Goal: Find specific page/section: Find specific page/section

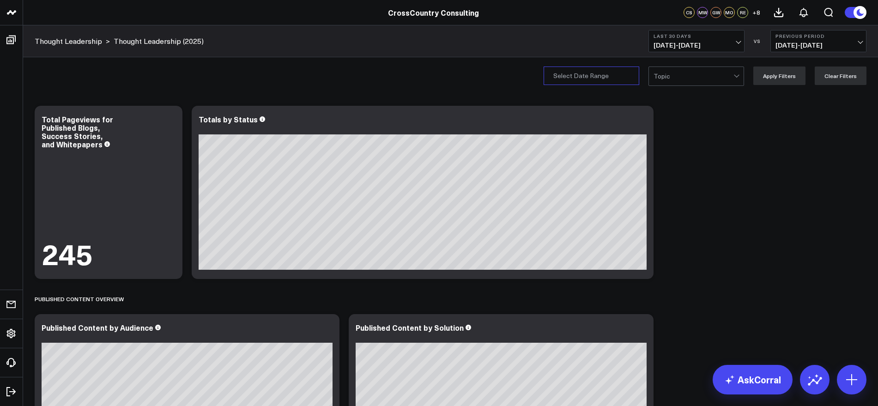
click at [632, 77] on input "Publication Date" at bounding box center [591, 75] width 96 height 18
select select "9"
select select "2025"
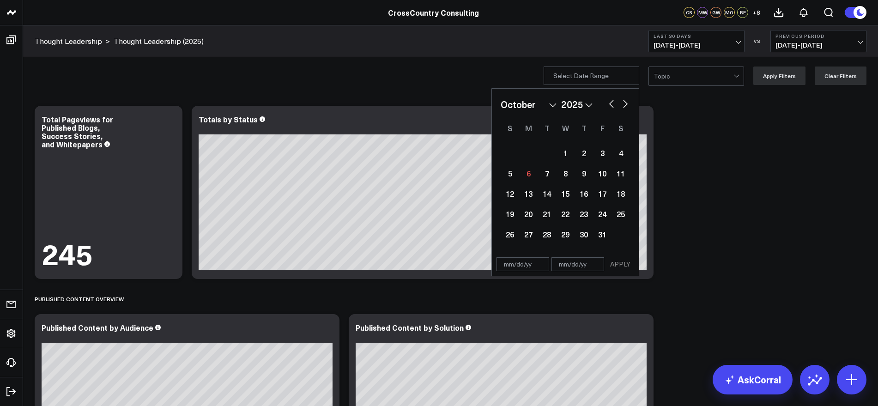
click at [612, 103] on button "button" at bounding box center [611, 102] width 9 height 11
select select "7"
select select "2025"
click at [612, 103] on button "button" at bounding box center [611, 102] width 9 height 11
select select "6"
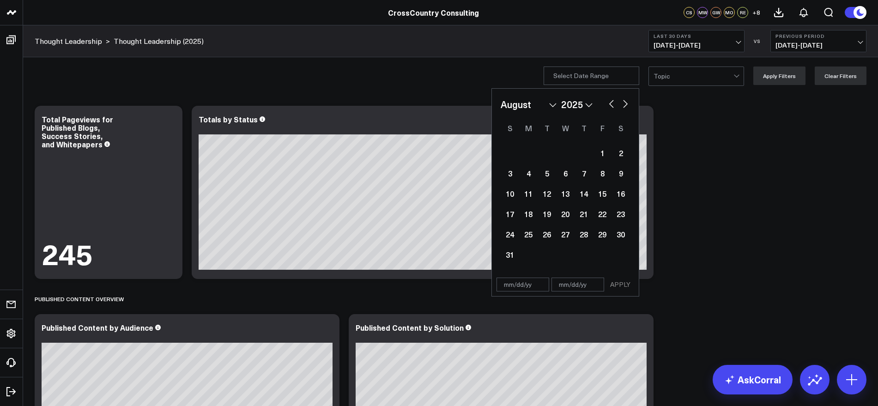
select select "2025"
click at [552, 153] on div "1" at bounding box center [546, 153] width 18 height 18
select select "6"
select select "2025"
type input "[DATE]"
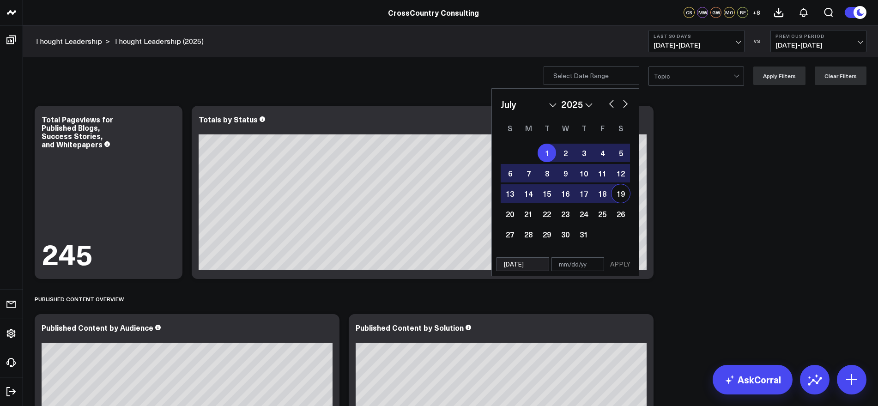
click at [629, 104] on button "button" at bounding box center [625, 102] width 9 height 11
select select "7"
select select "2025"
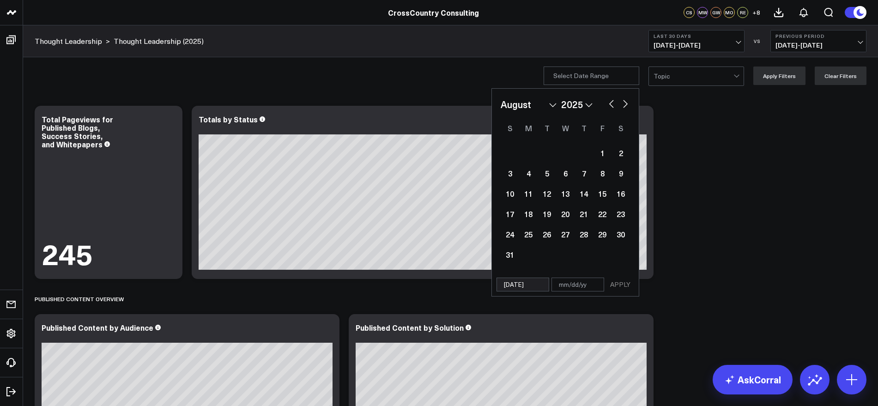
click at [629, 104] on button "button" at bounding box center [625, 102] width 9 height 11
select select "8"
select select "2025"
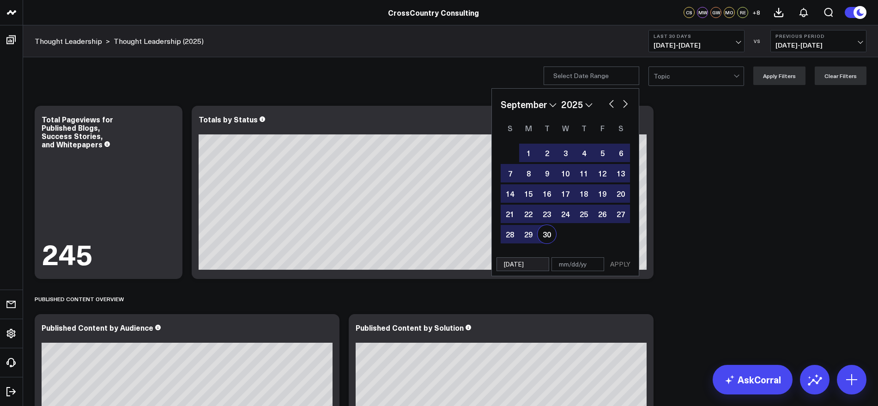
click at [552, 234] on div "30" at bounding box center [546, 234] width 18 height 18
type input "[DATE]"
select select "8"
select select "2025"
click at [624, 262] on button "APPLY" at bounding box center [620, 264] width 28 height 14
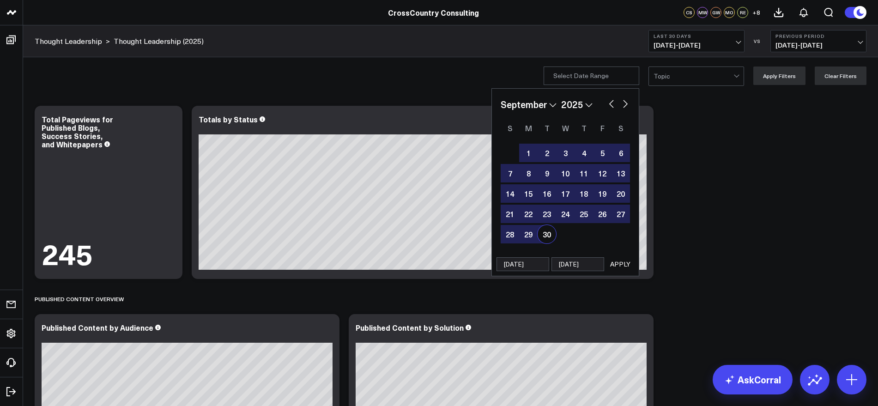
type input "[DATE] - [DATE]"
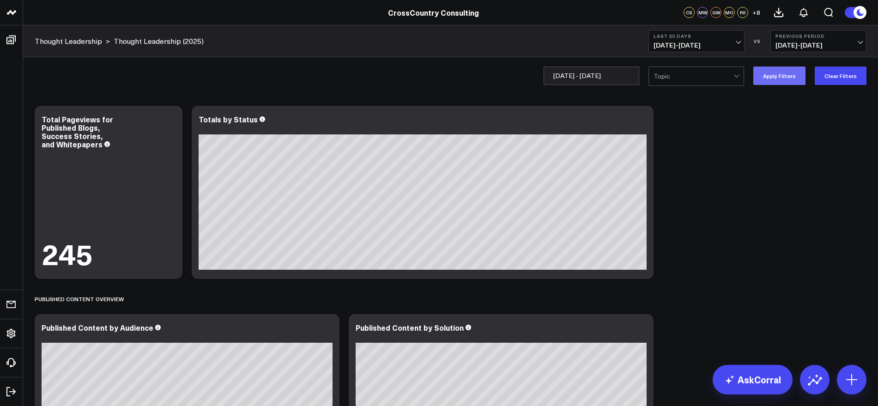
click at [789, 76] on button "Apply Filters" at bounding box center [779, 75] width 52 height 18
click at [734, 46] on span "[DATE] - [DATE]" at bounding box center [696, 45] width 86 height 7
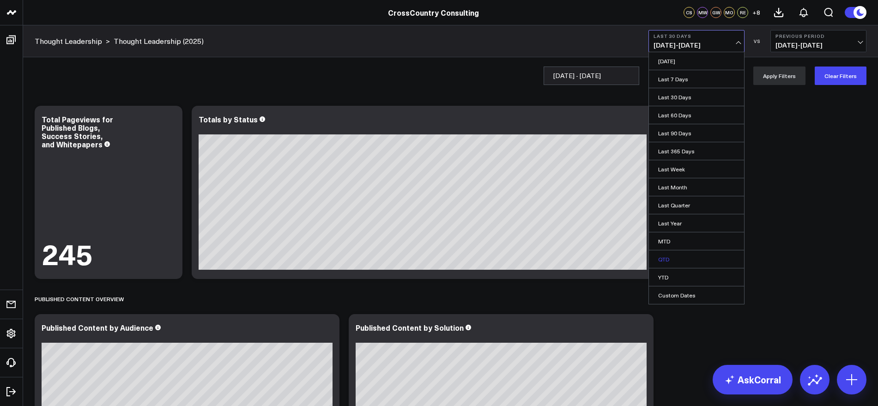
click at [691, 260] on link "QTD" at bounding box center [696, 259] width 95 height 18
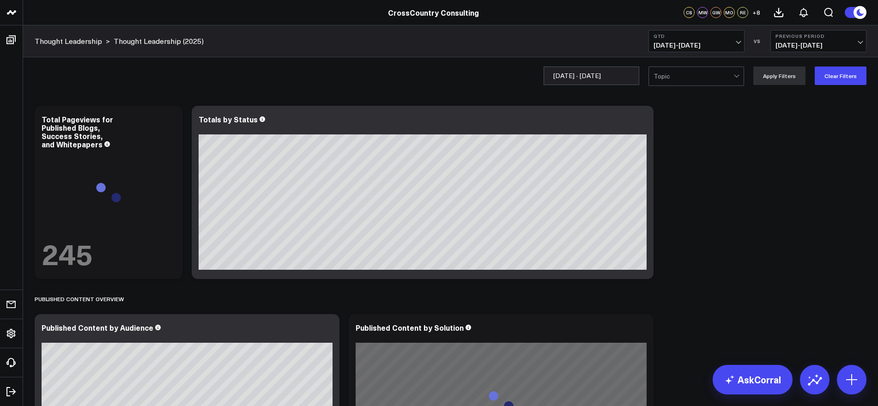
click at [732, 45] on span "[DATE] - [DATE]" at bounding box center [696, 45] width 86 height 7
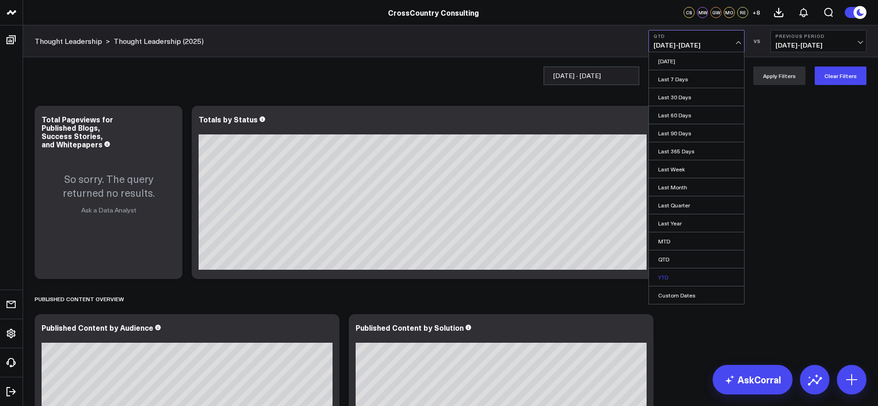
click at [679, 283] on link "YTD" at bounding box center [696, 277] width 95 height 18
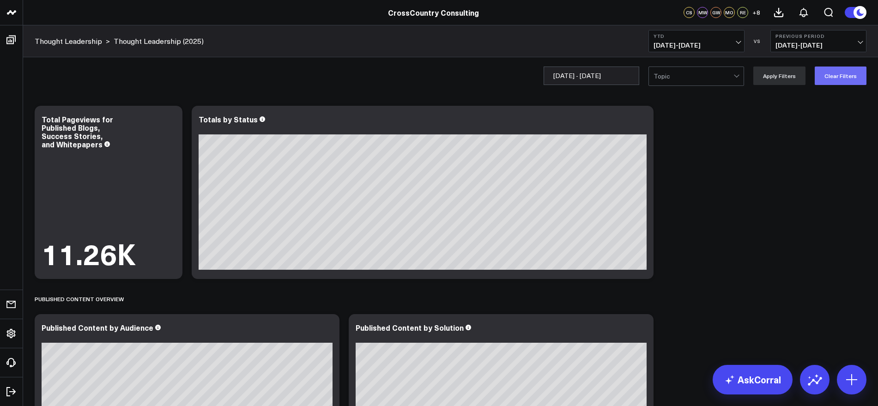
click at [834, 75] on button "Clear Filters" at bounding box center [840, 75] width 52 height 18
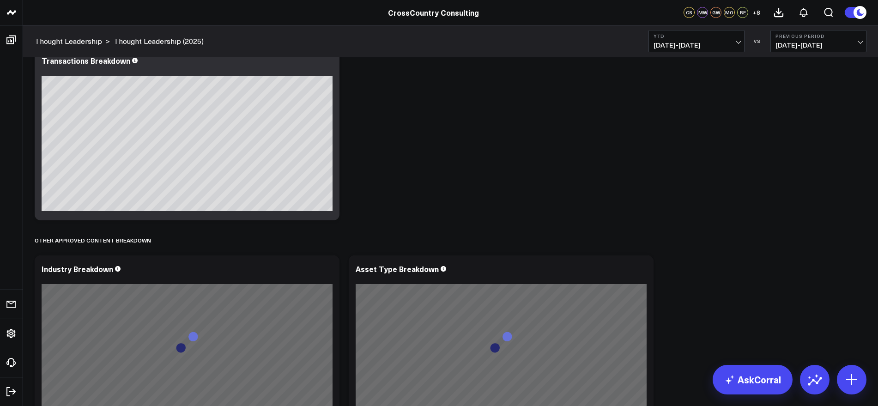
scroll to position [981, 0]
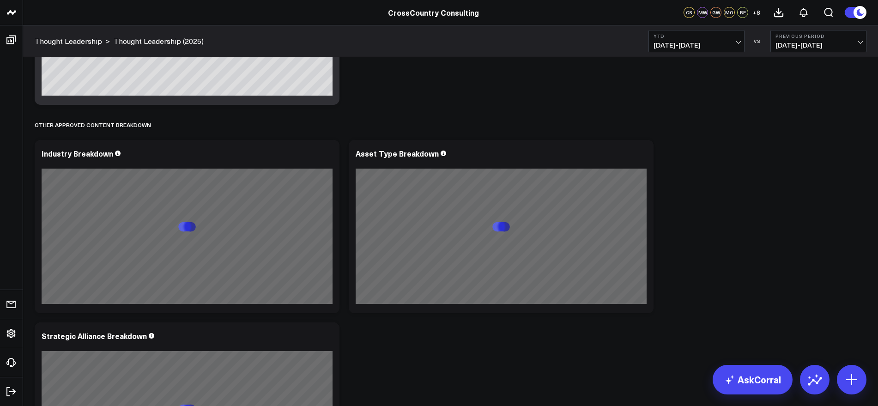
click at [740, 38] on button "YTD [DATE] - [DATE]" at bounding box center [696, 41] width 96 height 22
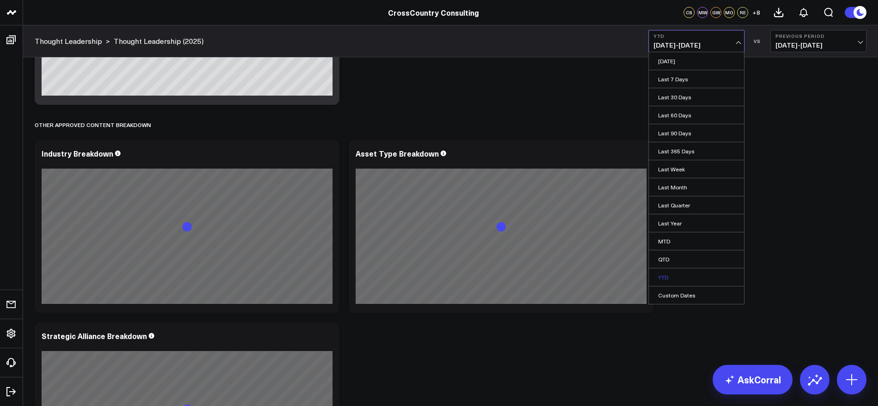
click at [671, 274] on link "YTD" at bounding box center [696, 277] width 95 height 18
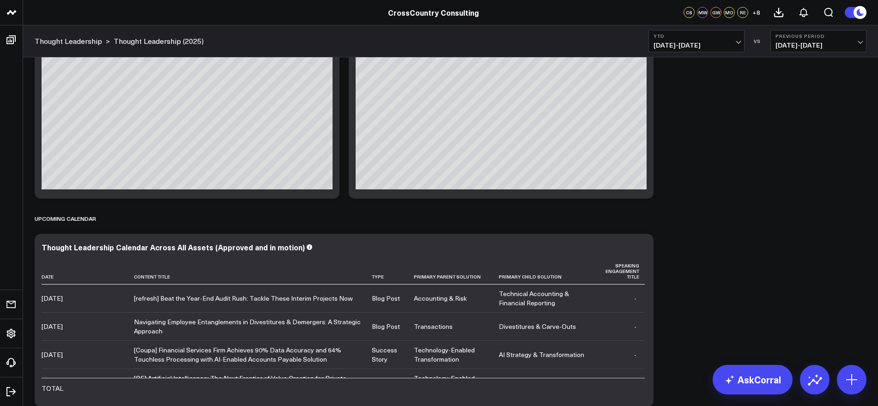
scroll to position [0, 0]
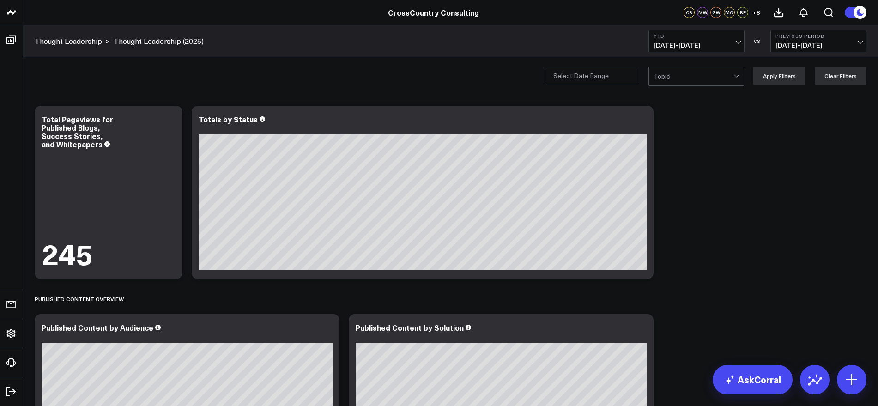
click at [610, 64] on div "Topic Apply Filters Clear Filters" at bounding box center [450, 75] width 855 height 37
click at [611, 72] on input "Publication Date" at bounding box center [591, 75] width 96 height 18
select select "9"
select select "2025"
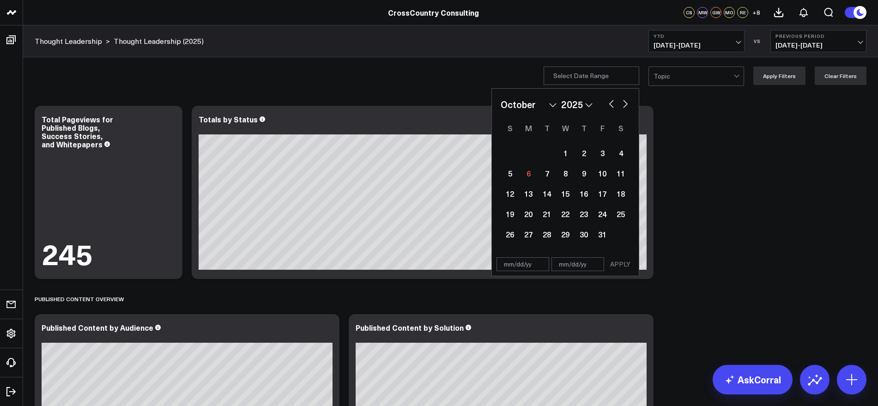
click at [613, 103] on button "button" at bounding box center [611, 102] width 9 height 11
select select "8"
select select "2025"
click at [613, 103] on button "button" at bounding box center [611, 102] width 9 height 11
select select "7"
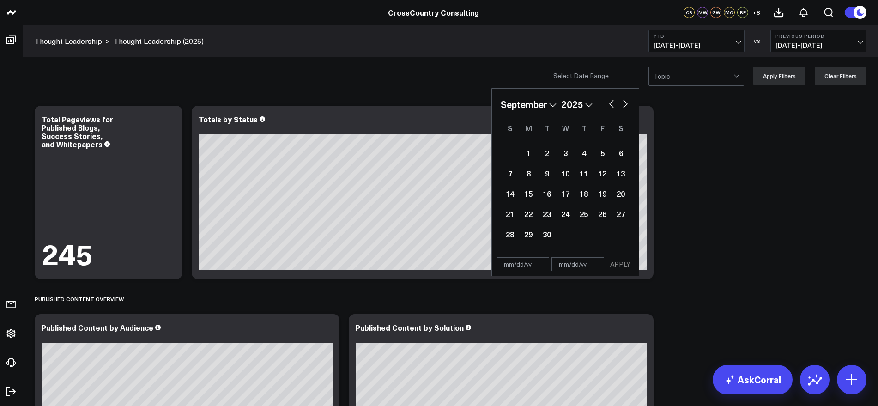
select select "2025"
click at [609, 104] on div "January February March April May June July August September October November [D…" at bounding box center [564, 104] width 129 height 14
click at [614, 104] on button "button" at bounding box center [611, 102] width 9 height 11
select select "6"
select select "2025"
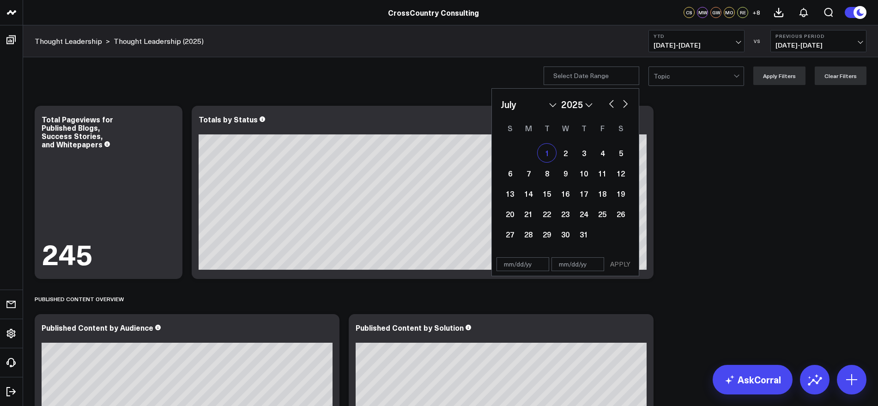
click at [549, 154] on div "1" at bounding box center [546, 153] width 18 height 18
type input "[DATE]"
select select "6"
select select "2025"
click at [622, 106] on div "January February March April May June July August September October November [D…" at bounding box center [564, 104] width 129 height 14
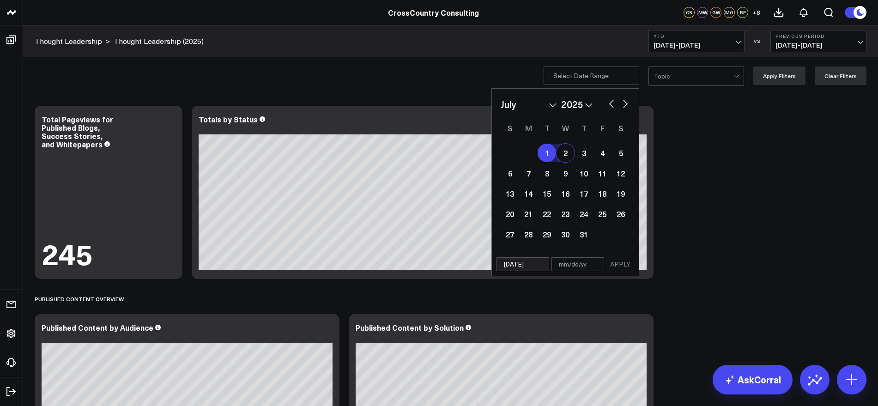
click at [626, 106] on button "button" at bounding box center [625, 102] width 9 height 11
select select "7"
select select "2025"
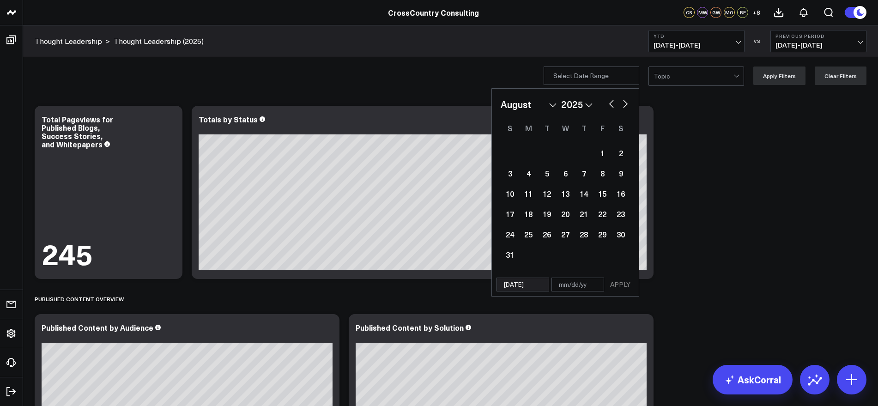
click at [626, 106] on button "button" at bounding box center [625, 102] width 9 height 11
select select "8"
select select "2025"
click at [610, 106] on button "button" at bounding box center [611, 102] width 9 height 11
select select "7"
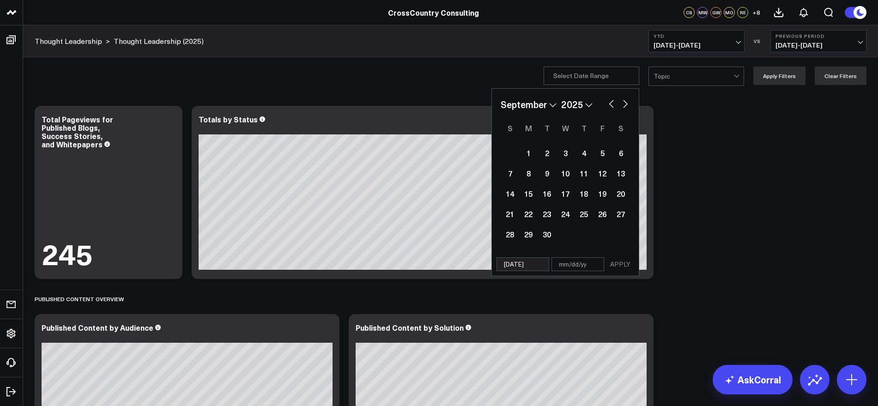
select select "2025"
click at [614, 103] on button "button" at bounding box center [611, 102] width 9 height 11
select select "6"
select select "2025"
click at [629, 105] on button "button" at bounding box center [625, 102] width 9 height 11
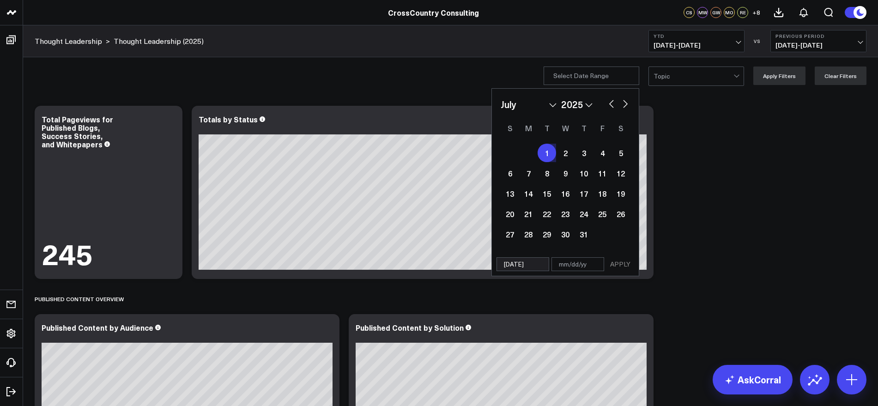
select select "7"
select select "2025"
click at [629, 105] on button "button" at bounding box center [625, 102] width 9 height 11
select select "8"
select select "2025"
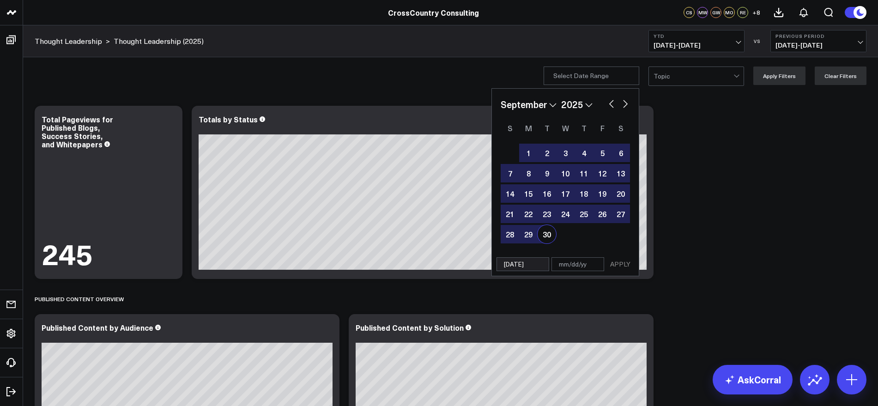
click at [552, 235] on div "30" at bounding box center [546, 234] width 18 height 18
type input "[DATE]"
select select "8"
select select "2025"
click at [623, 266] on button "APPLY" at bounding box center [620, 264] width 28 height 14
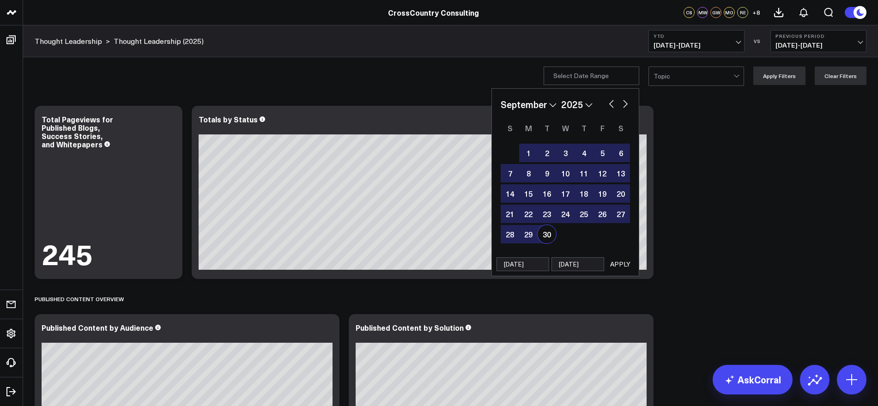
type input "[DATE] - [DATE]"
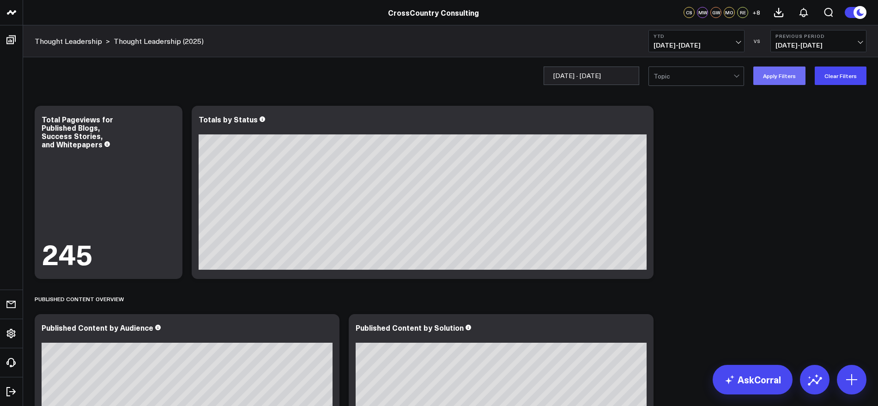
click at [784, 79] on button "Apply Filters" at bounding box center [779, 75] width 52 height 18
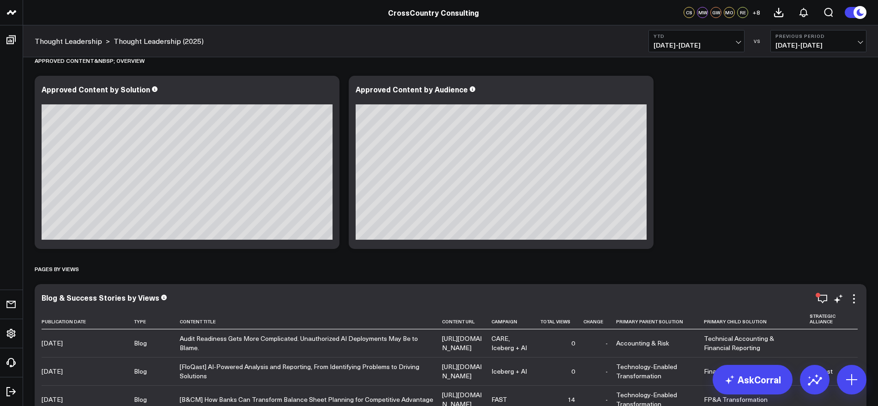
scroll to position [1789, 0]
